Goal: Task Accomplishment & Management: Use online tool/utility

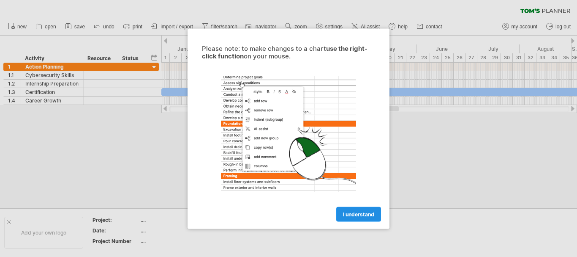
click at [347, 216] on span "I understand" at bounding box center [358, 214] width 31 height 6
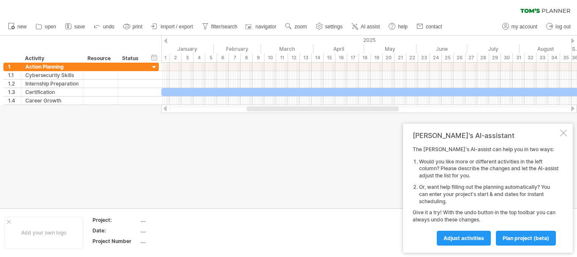
click at [562, 132] on div at bounding box center [564, 132] width 7 height 7
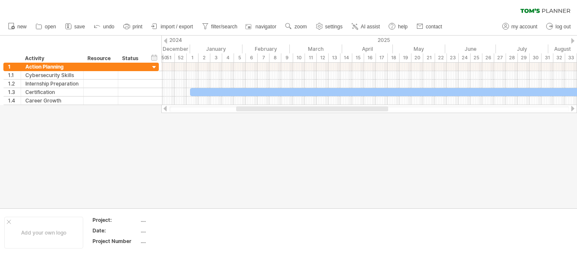
drag, startPoint x: 284, startPoint y: 107, endPoint x: 274, endPoint y: 109, distance: 10.9
click at [274, 109] on div at bounding box center [312, 108] width 152 height 5
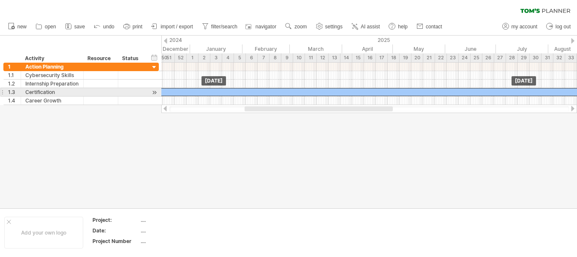
drag, startPoint x: 232, startPoint y: 88, endPoint x: 177, endPoint y: 89, distance: 55.0
click at [177, 89] on div at bounding box center [470, 92] width 670 height 8
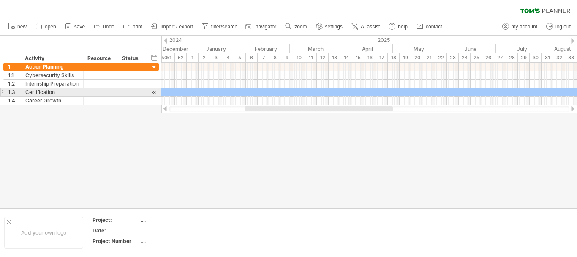
click at [177, 89] on div at bounding box center [470, 92] width 670 height 8
drag, startPoint x: 196, startPoint y: 88, endPoint x: 265, endPoint y: 88, distance: 69.3
click at [265, 88] on div "[DATE] [DATE]" at bounding box center [369, 84] width 416 height 42
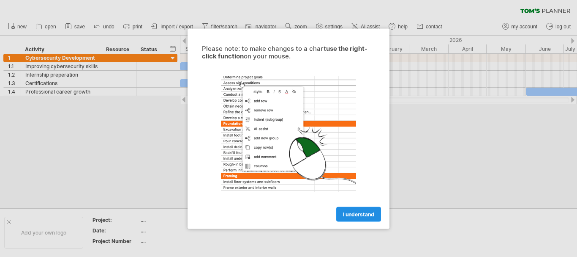
click at [345, 216] on span "I understand" at bounding box center [358, 214] width 31 height 6
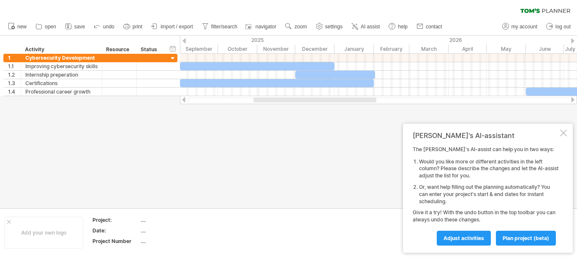
click at [565, 134] on div at bounding box center [564, 132] width 7 height 7
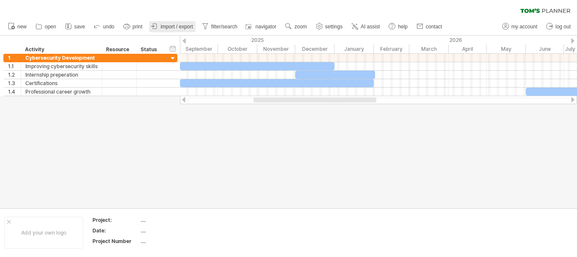
click at [176, 23] on link "import / export" at bounding box center [172, 26] width 47 height 11
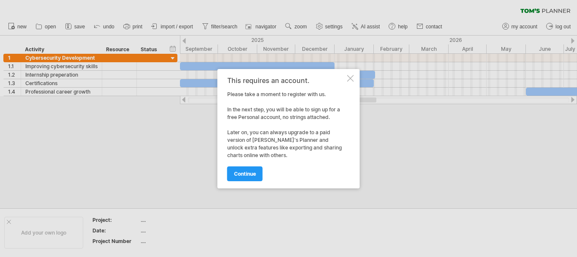
click at [360, 79] on div "This requires an account. Please take a moment to register with us. In the next…" at bounding box center [289, 128] width 142 height 119
click at [352, 77] on div at bounding box center [350, 78] width 7 height 7
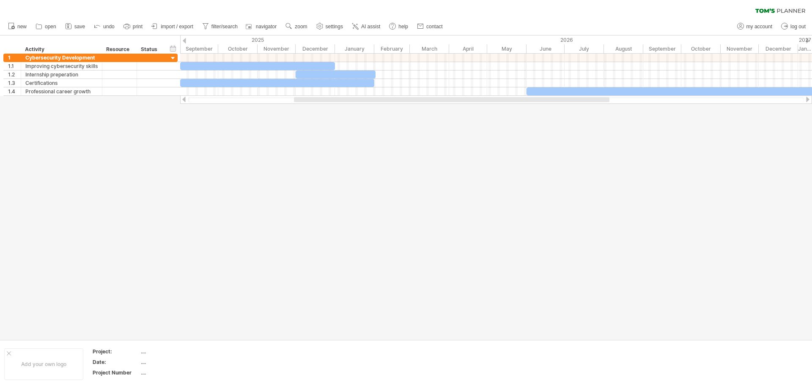
drag, startPoint x: 461, startPoint y: 102, endPoint x: 469, endPoint y: 100, distance: 8.4
click at [469, 100] on div at bounding box center [496, 99] width 616 height 5
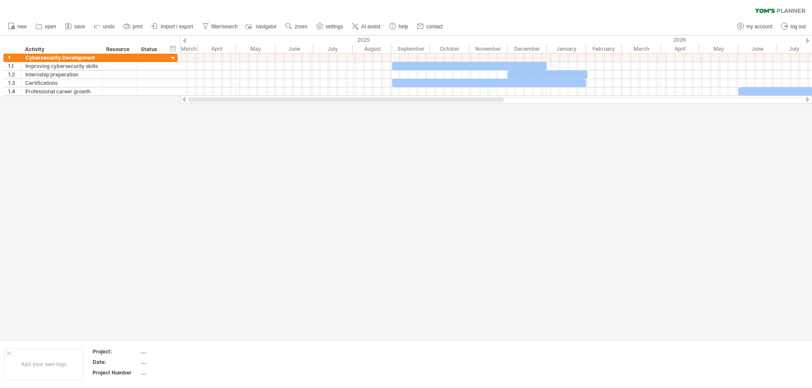
drag, startPoint x: 467, startPoint y: 100, endPoint x: 314, endPoint y: 118, distance: 154.5
click at [314, 118] on div "Trying to reach plan.tomsplanner.com Connected again... 0% clear filter new 1" at bounding box center [406, 194] width 812 height 388
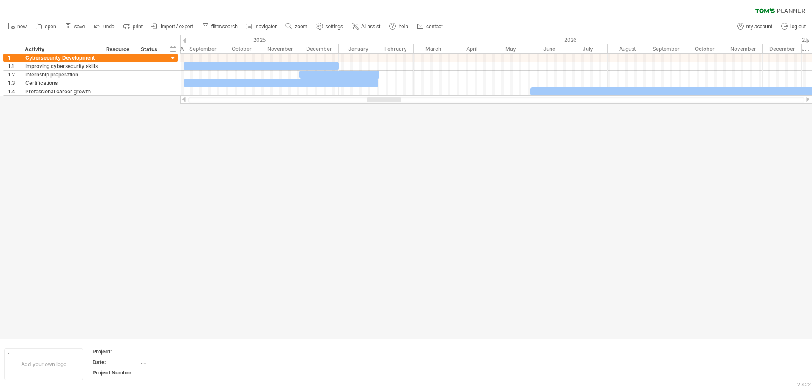
drag, startPoint x: 291, startPoint y: 99, endPoint x: 380, endPoint y: 109, distance: 88.8
click at [380, 109] on div "Trying to reach plan.tomsplanner.com Connected again... 0% clear filter new 1" at bounding box center [406, 194] width 812 height 388
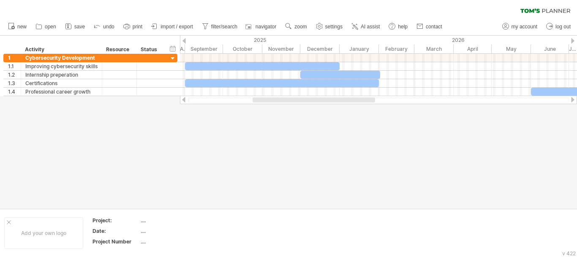
click at [306, 101] on div at bounding box center [314, 99] width 123 height 5
